Goal: Task Accomplishment & Management: Use online tool/utility

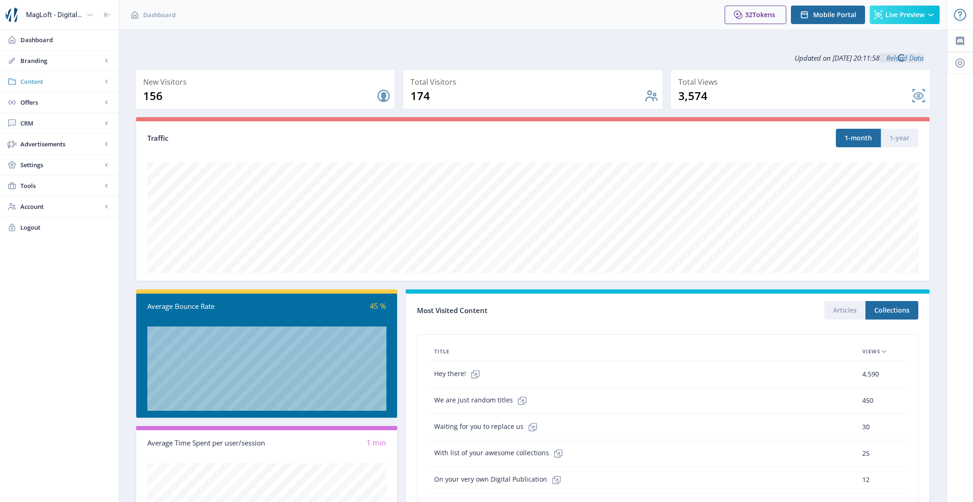
click at [53, 79] on span "Content" at bounding box center [61, 81] width 82 height 9
click at [66, 127] on link "Collections" at bounding box center [59, 123] width 100 height 20
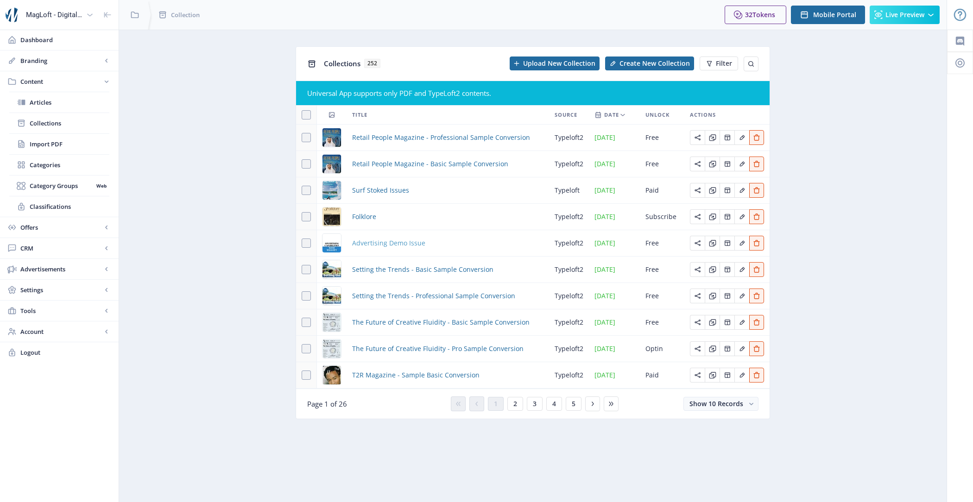
click at [373, 245] on span "Advertising Demo Issue" at bounding box center [388, 243] width 73 height 11
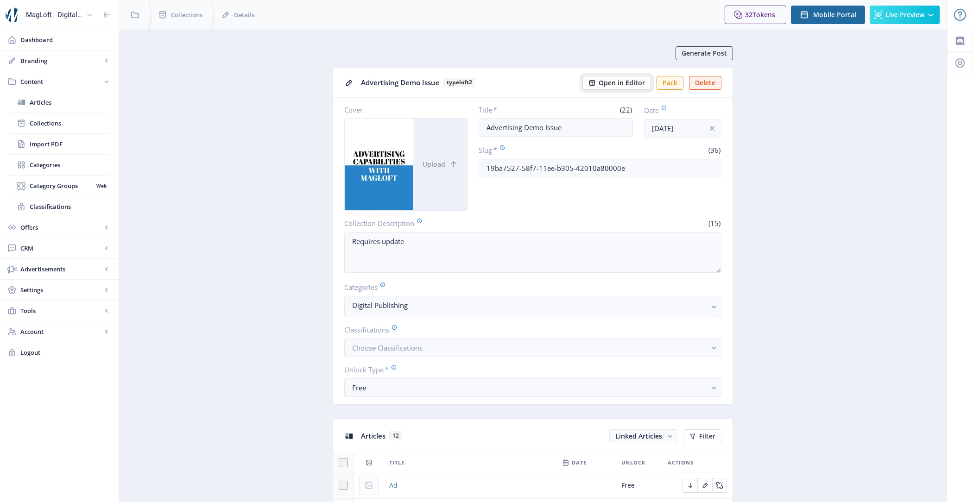
click at [604, 79] on span "Open in Editor" at bounding box center [621, 82] width 46 height 7
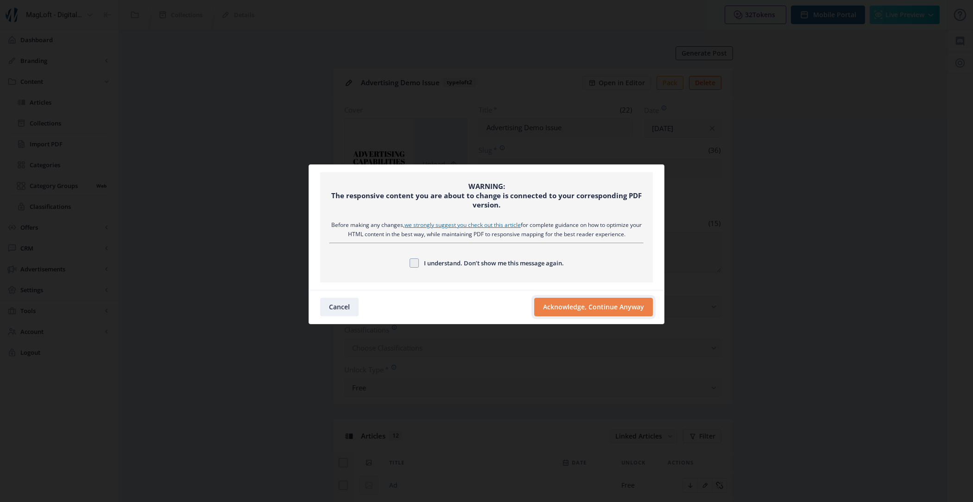
click at [559, 302] on button "Acknowledge, Continue Anyway" at bounding box center [593, 307] width 119 height 19
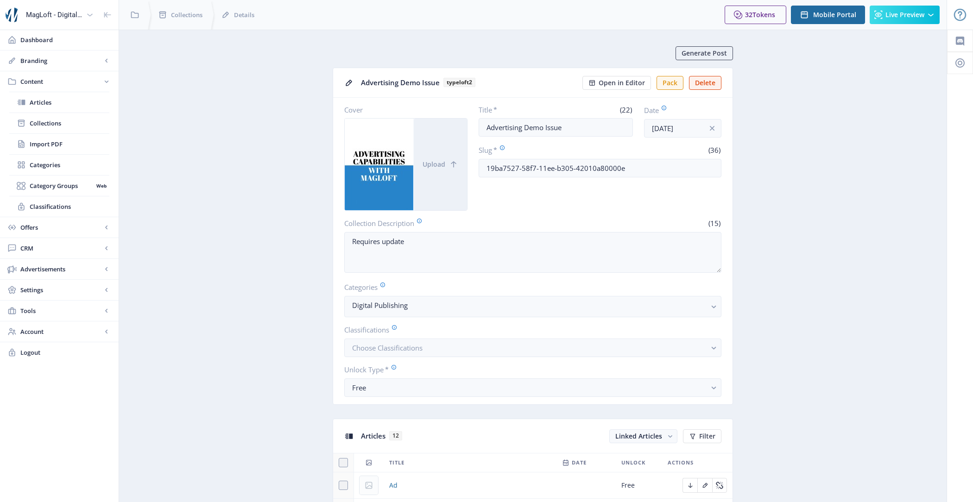
click at [74, 123] on span "Collections" at bounding box center [70, 123] width 80 height 9
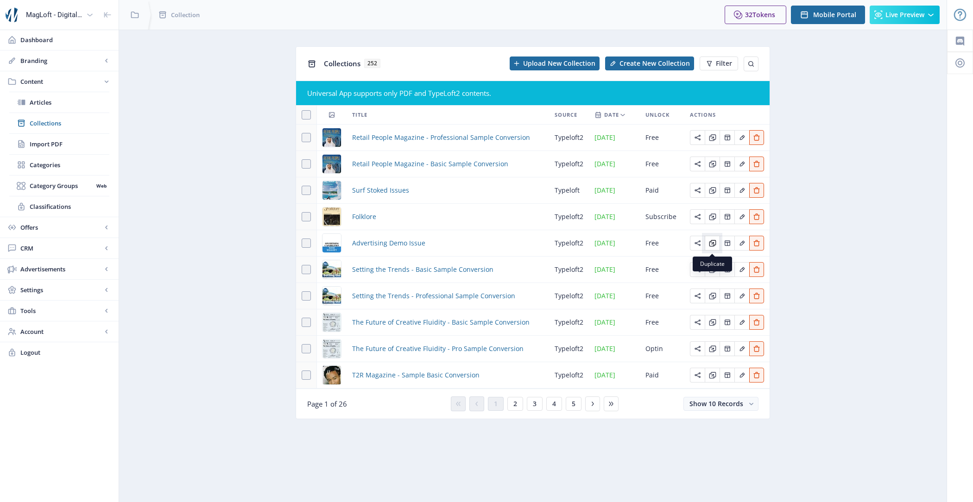
click at [713, 245] on icon "Edit page" at bounding box center [712, 242] width 7 height 7
